Goal: Task Accomplishment & Management: Manage account settings

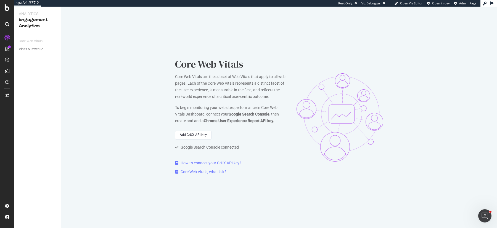
click at [212, 64] on div "Core Web Vitals" at bounding box center [231, 64] width 113 height 14
click at [94, 104] on div "Core Web Vitals Core Web Vitals are the subset of Web Vitals that apply to all …" at bounding box center [279, 118] width 436 height 222
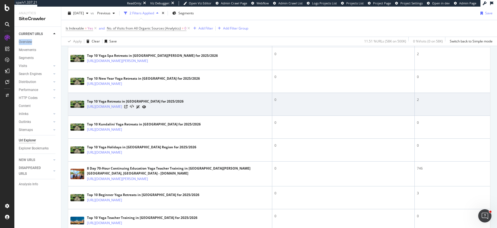
scroll to position [201, 0]
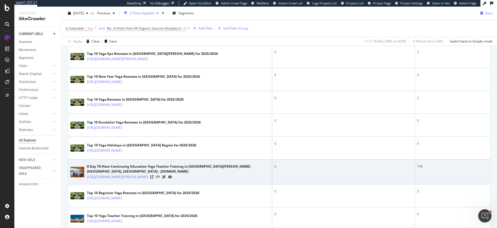
click at [421, 166] on div "746" at bounding box center [452, 166] width 71 height 5
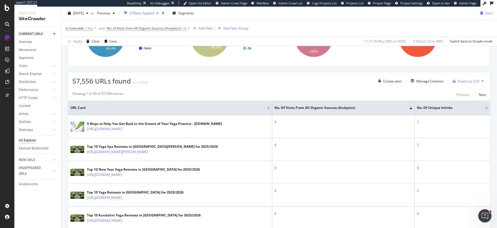
scroll to position [110, 0]
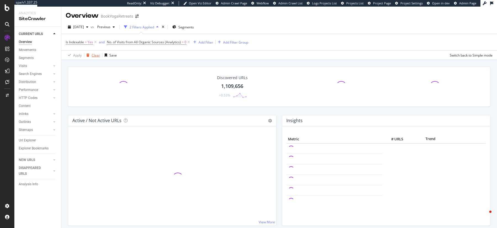
click at [94, 55] on div "Clear" at bounding box center [96, 55] width 8 height 5
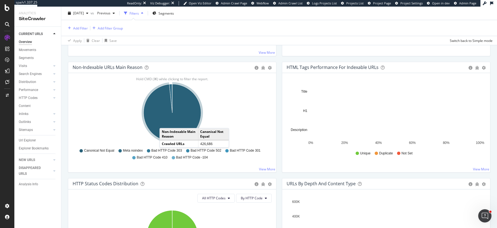
scroll to position [171, 0]
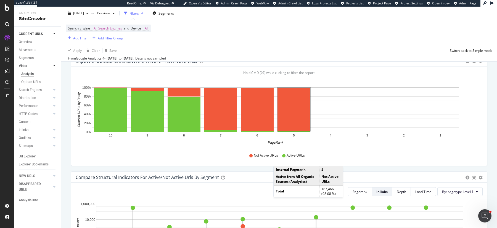
scroll to position [374, 0]
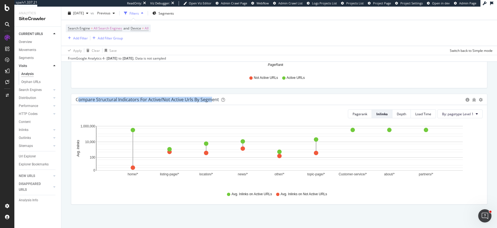
drag, startPoint x: 78, startPoint y: 98, endPoint x: 210, endPoint y: 99, distance: 131.7
click at [210, 99] on div "Compare structural indicators for active/not active urls by segment" at bounding box center [147, 100] width 143 height 6
click at [241, 98] on div "Compare structural indicators for active/not active urls by segment" at bounding box center [269, 100] width 387 height 6
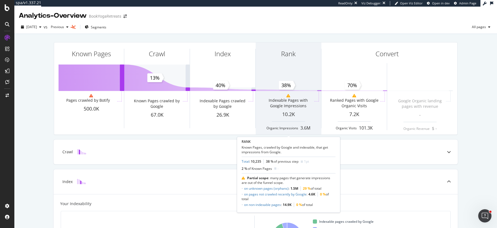
scroll to position [4, 0]
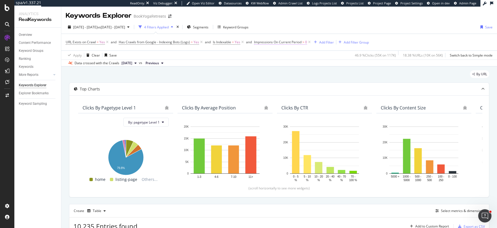
click at [295, 41] on span "Impressions On Current Period" at bounding box center [277, 42] width 47 height 5
click at [263, 73] on span "Greater than" at bounding box center [269, 74] width 20 height 5
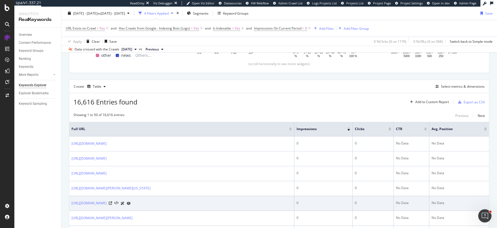
scroll to position [117, 0]
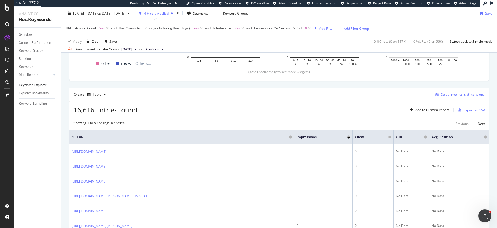
click at [468, 94] on div "Select metrics & dimensions" at bounding box center [463, 94] width 44 height 5
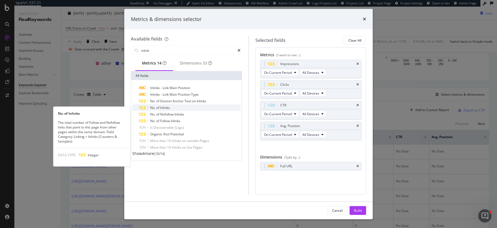
type input "inlink"
click at [169, 110] on span "Inlinks" at bounding box center [165, 107] width 10 height 5
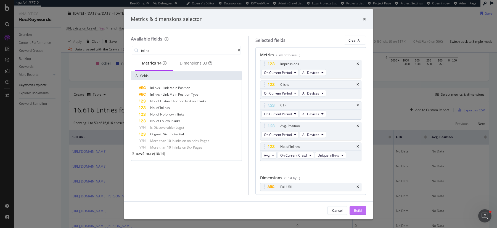
click at [354, 208] on div "Build" at bounding box center [358, 211] width 8 height 8
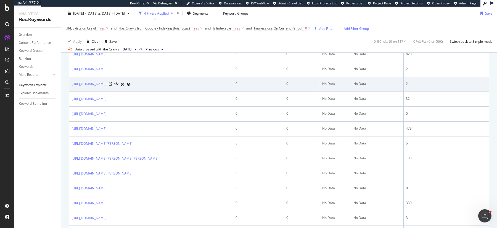
scroll to position [215, 0]
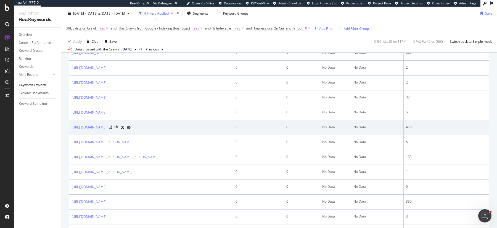
click at [416, 130] on div "478" at bounding box center [446, 127] width 81 height 5
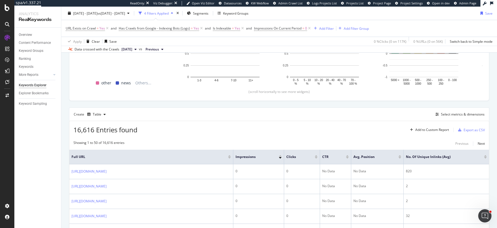
scroll to position [96, 0]
click at [459, 114] on div "Select metrics & dimensions" at bounding box center [463, 115] width 44 height 5
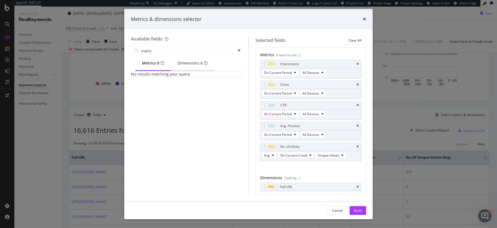
type input "pagety"
click at [195, 62] on div "Dimensions 6" at bounding box center [193, 63] width 30 height 6
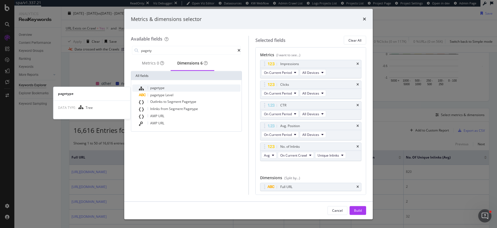
click at [163, 89] on span "pagetype" at bounding box center [157, 88] width 14 height 5
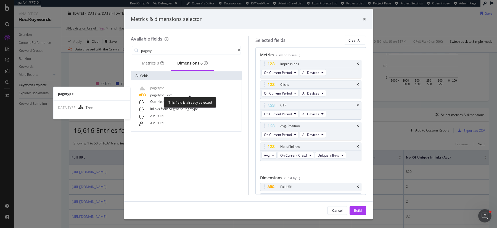
scroll to position [5, 0]
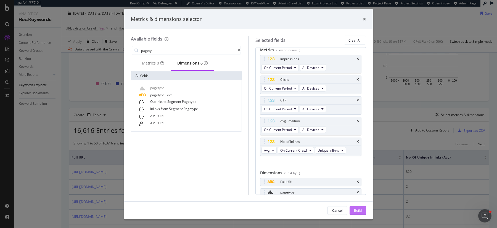
click at [360, 210] on div "Build" at bounding box center [358, 210] width 8 height 5
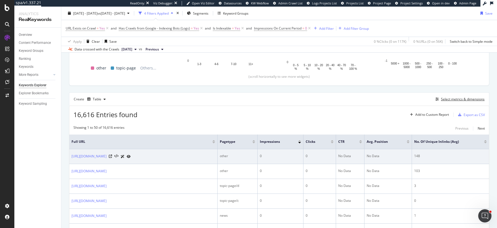
scroll to position [56, 0]
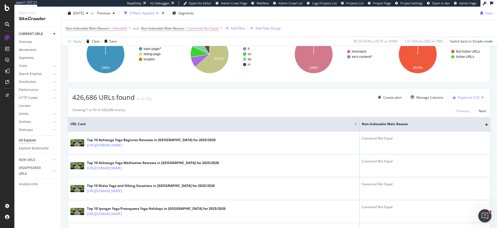
scroll to position [94, 0]
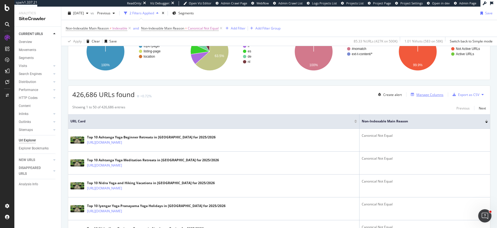
click at [430, 93] on div "Manage Columns" at bounding box center [429, 95] width 27 height 5
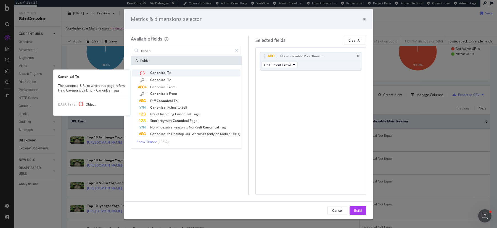
type input "canon"
click at [193, 71] on div "Canonical To" at bounding box center [190, 73] width 102 height 7
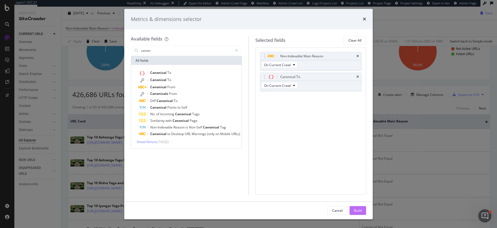
click at [360, 212] on div "Build" at bounding box center [358, 210] width 8 height 5
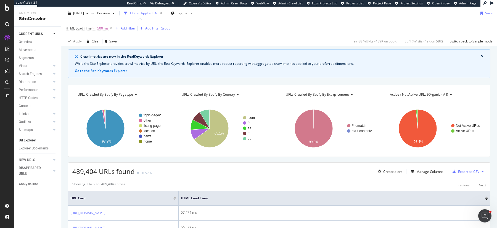
scroll to position [21, 0]
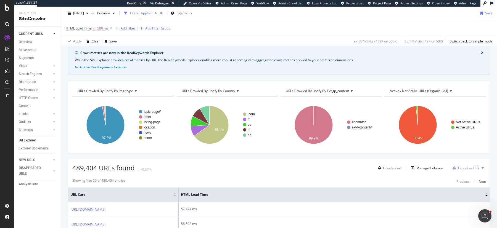
click at [130, 30] on div "Add Filter" at bounding box center [128, 28] width 15 height 5
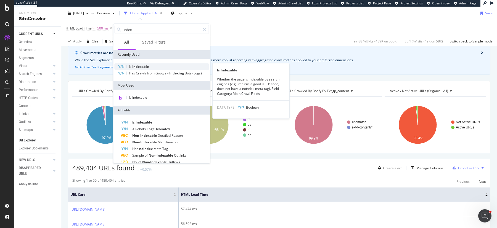
type input "index"
click at [134, 66] on span "Indexable" at bounding box center [140, 66] width 17 height 5
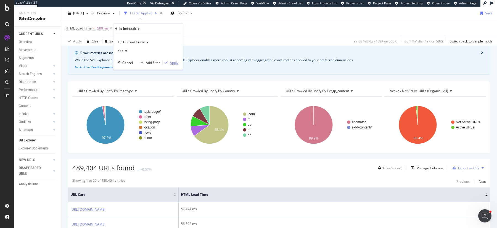
click at [173, 60] on div "Apply" at bounding box center [174, 62] width 9 height 5
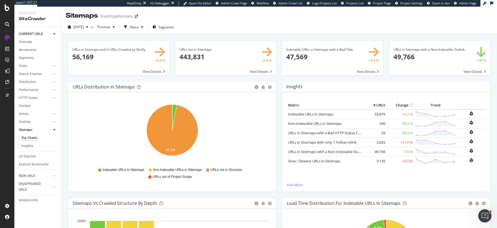
click at [278, 78] on div "URLs not in Sitemaps × Close Chart main-metric-sitemaps-urls-only-structure - A…" at bounding box center [225, 61] width 107 height 41
drag, startPoint x: 108, startPoint y: 170, endPoint x: 152, endPoint y: 170, distance: 44.7
click at [152, 170] on div "Indexable URLs in Sitemaps Non-Indexable URLs in Sitemaps URLs not in Structure…" at bounding box center [172, 173] width 194 height 12
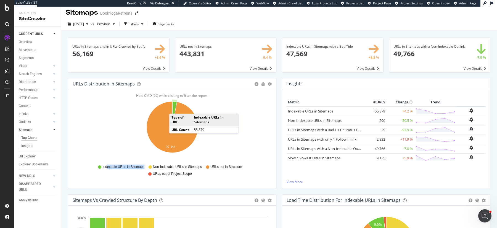
scroll to position [4, 0]
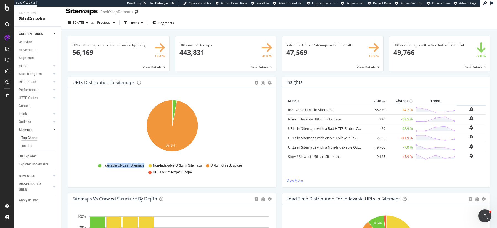
click at [182, 165] on span "Non-Indexable URLs in Sitemaps" at bounding box center [177, 165] width 49 height 5
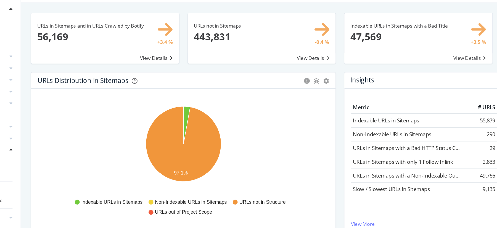
click at [277, 112] on div "URLs Distribution in Sitemaps Pie Table Export as CSV Add to Custom Report Hold…" at bounding box center [172, 135] width 214 height 117
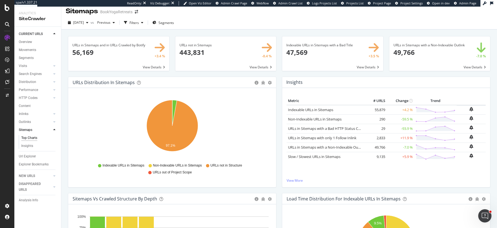
click at [282, 80] on div "Insights × Close Chart sitemaps-insight-panel - API Requests List Area Type Req…" at bounding box center [386, 135] width 214 height 117
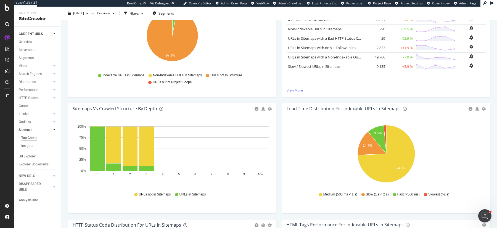
scroll to position [96, 0]
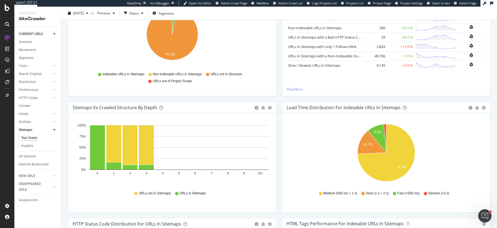
click at [280, 97] on div "Insights × Close Chart sitemaps-insight-panel - API Requests List Area Type Req…" at bounding box center [386, 43] width 214 height 117
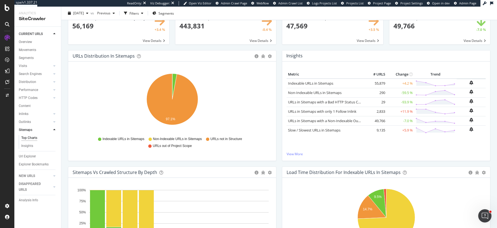
scroll to position [0, 0]
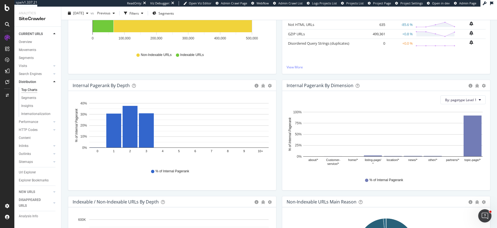
scroll to position [117, 0]
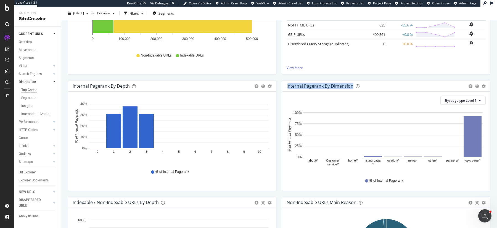
drag, startPoint x: 288, startPoint y: 86, endPoint x: 353, endPoint y: 88, distance: 65.2
click at [353, 88] on div "Internal Pagerank By Dimension" at bounding box center [376, 86] width 179 height 6
click at [279, 75] on div "Insights × Close Chart distribution-insight-panel - API Requests List Area Type…" at bounding box center [386, 22] width 214 height 117
click at [483, 85] on icon "gear" at bounding box center [484, 86] width 4 height 4
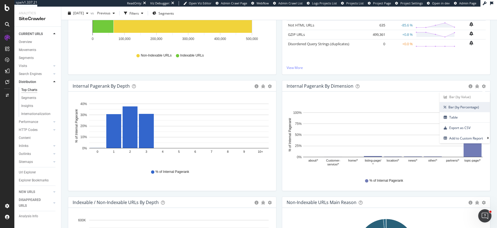
click at [464, 107] on span "Bar (by Percentage)" at bounding box center [465, 107] width 50 height 7
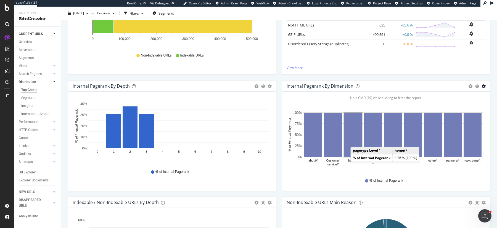
click at [484, 86] on icon "gear" at bounding box center [484, 86] width 4 height 4
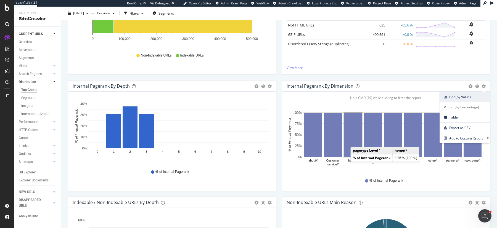
click at [471, 98] on span "Bar (by Value)" at bounding box center [465, 96] width 50 height 7
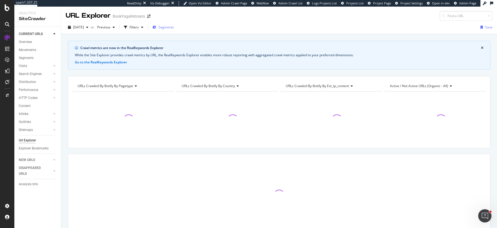
click at [173, 27] on span "Segments" at bounding box center [165, 27] width 15 height 5
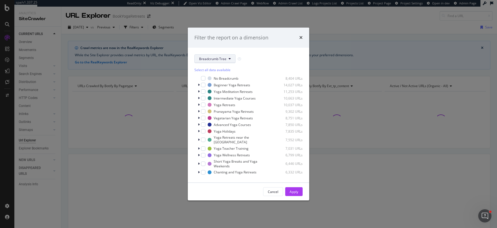
click at [213, 60] on span "Breadcrumb Tree" at bounding box center [212, 59] width 27 height 5
click at [211, 78] on span "pagetype" at bounding box center [217, 78] width 36 height 5
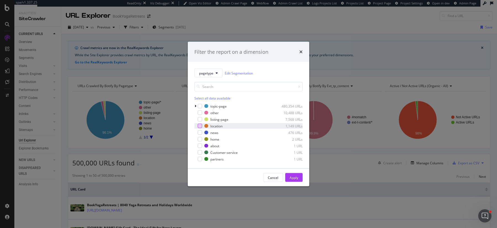
click at [199, 126] on div "modal" at bounding box center [200, 126] width 4 height 4
click at [294, 178] on div "Apply" at bounding box center [294, 177] width 9 height 5
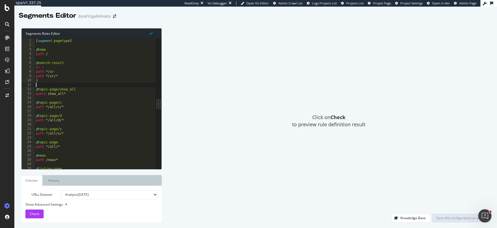
click at [105, 87] on div "[ segment : pagetype ] @ home path / @ search-result or ( path */sr path */sr/*…" at bounding box center [118, 109] width 167 height 140
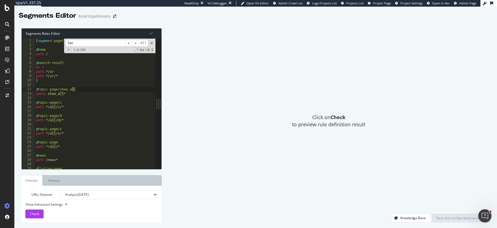
scroll to position [146, 0]
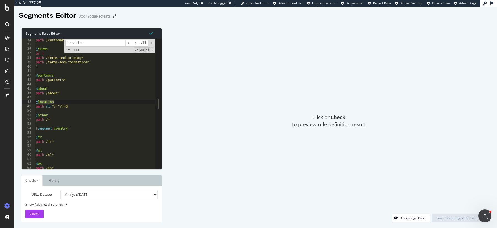
type input "location"
click at [75, 107] on div "path /customer-service* @ terms or ( path /terms-and-privacy* path /terms-and-c…" at bounding box center [118, 108] width 167 height 140
click at [69, 106] on div "path /customer-service* @ terms or ( path /terms-and-privacy* path /terms-and-c…" at bounding box center [118, 108] width 167 height 140
drag, startPoint x: 35, startPoint y: 103, endPoint x: 75, endPoint y: 107, distance: 39.9
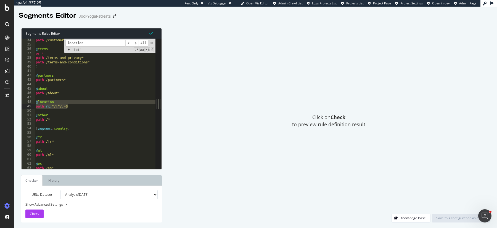
click at [75, 107] on div "path /customer-service* @ terms or ( path /terms-and-privacy* path /terms-and-c…" at bounding box center [118, 108] width 167 height 140
type textarea "@location path rx:^/[^/]+$"
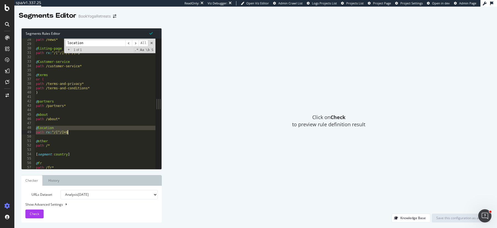
scroll to position [120, 0]
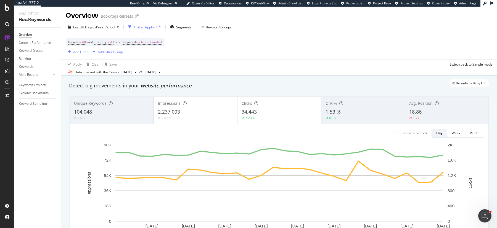
click at [299, 47] on div "Device = All and Country = All and Keywords = Non-Branded Add Filter Add Filter…" at bounding box center [279, 47] width 427 height 26
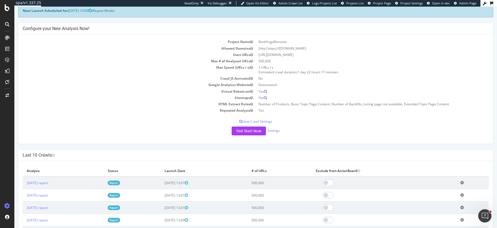
scroll to position [30, 0]
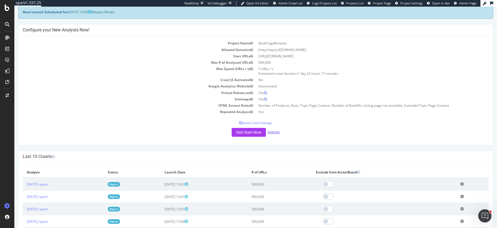
click at [274, 131] on link "Settings" at bounding box center [274, 132] width 12 height 5
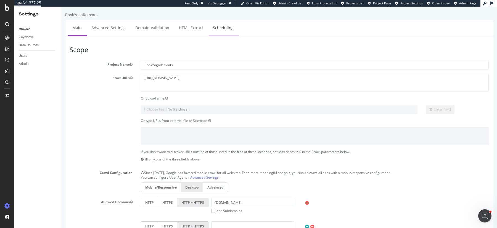
click at [221, 27] on link "Scheduling" at bounding box center [223, 27] width 29 height 15
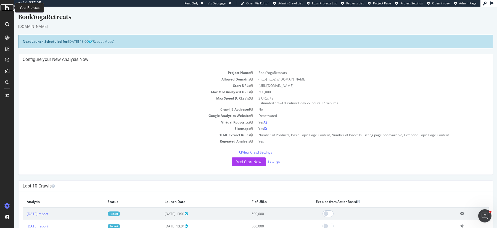
click at [9, 9] on icon at bounding box center [7, 7] width 5 height 7
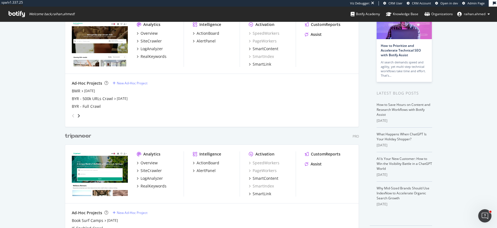
scroll to position [49, 0]
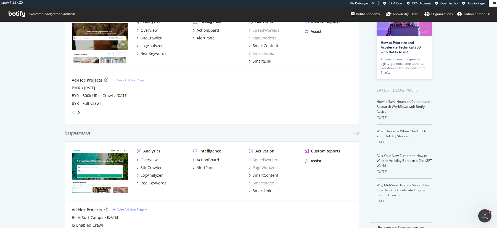
click at [89, 131] on div "tripaneer" at bounding box center [78, 133] width 27 height 8
